Goal: Task Accomplishment & Management: Complete application form

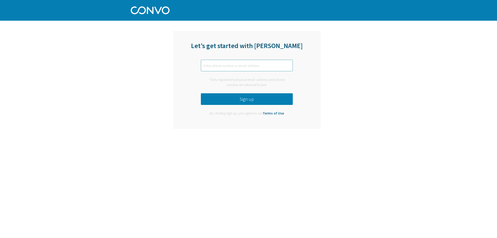
paste input "[PERSON_NAME][EMAIL_ADDRESS][DOMAIN_NAME]"
type input "[PERSON_NAME][EMAIL_ADDRESS][DOMAIN_NAME]"
click at [244, 102] on button "Sign up" at bounding box center [247, 99] width 92 height 12
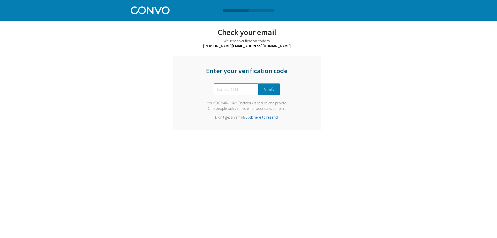
paste input "4131"
type input "4131"
click at [269, 93] on button "Verify" at bounding box center [268, 90] width 21 height 12
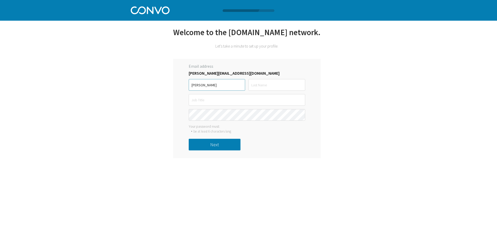
type input "[PERSON_NAME]"
type input "Sec"
type input "CEO"
click at [215, 143] on button "Next" at bounding box center [215, 145] width 52 height 12
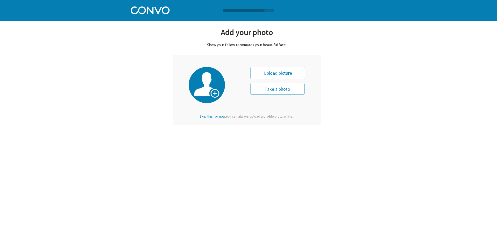
click at [276, 73] on div "Upload picture" at bounding box center [277, 73] width 55 height 12
type input "0"
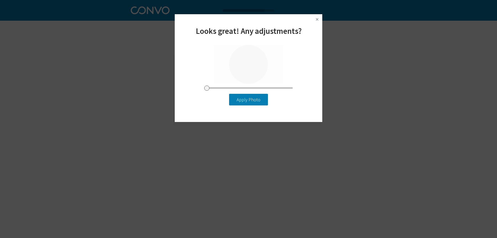
click at [243, 100] on button "Apply Photo" at bounding box center [248, 100] width 39 height 12
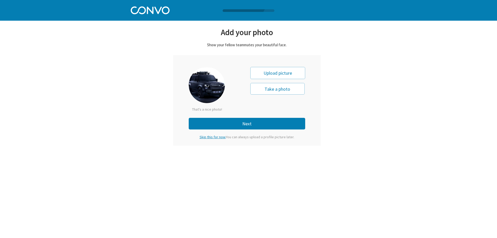
click at [248, 121] on button "Next" at bounding box center [247, 124] width 116 height 12
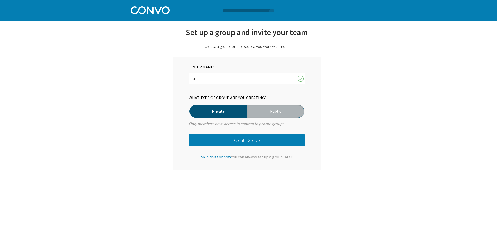
type input "A1"
click at [209, 113] on label "Private" at bounding box center [217, 111] width 57 height 13
click at [0, 0] on input "Private" at bounding box center [0, 0] width 0 height 0
click at [231, 143] on button "Create Group" at bounding box center [247, 141] width 116 height 12
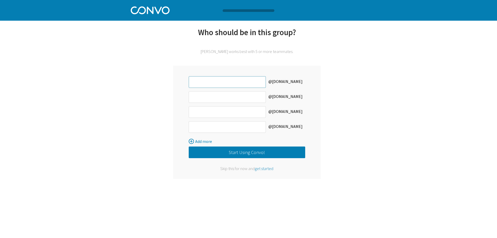
click at [220, 83] on input "text" at bounding box center [227, 82] width 77 height 12
drag, startPoint x: 206, startPoint y: 83, endPoint x: 190, endPoint y: 82, distance: 16.3
click at [190, 82] on input "Jack" at bounding box center [227, 82] width 77 height 12
type input "jack"
click at [200, 101] on input "text" at bounding box center [227, 97] width 77 height 12
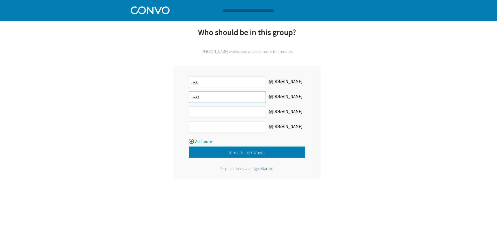
type input "jack1"
click at [199, 108] on input "text" at bounding box center [227, 112] width 77 height 12
type input "jack2"
click at [207, 124] on input "text" at bounding box center [227, 127] width 77 height 12
type input "jack3"
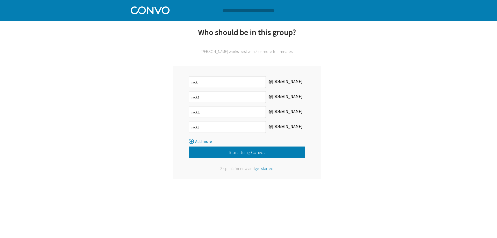
click at [241, 153] on button "Start Using Convo!" at bounding box center [247, 153] width 116 height 12
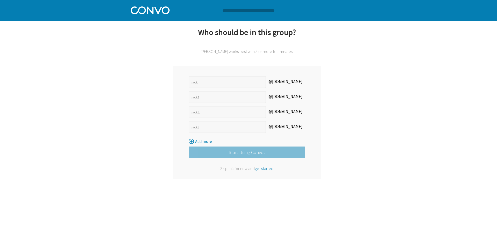
click at [264, 170] on span "get started" at bounding box center [264, 168] width 19 height 5
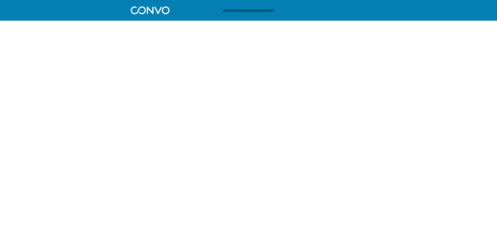
click at [226, 4] on div at bounding box center [248, 10] width 246 height 20
click at [225, 10] on div at bounding box center [251, 10] width 58 height 3
click at [147, 14] on img at bounding box center [150, 9] width 39 height 9
